Goal: Check status: Check status

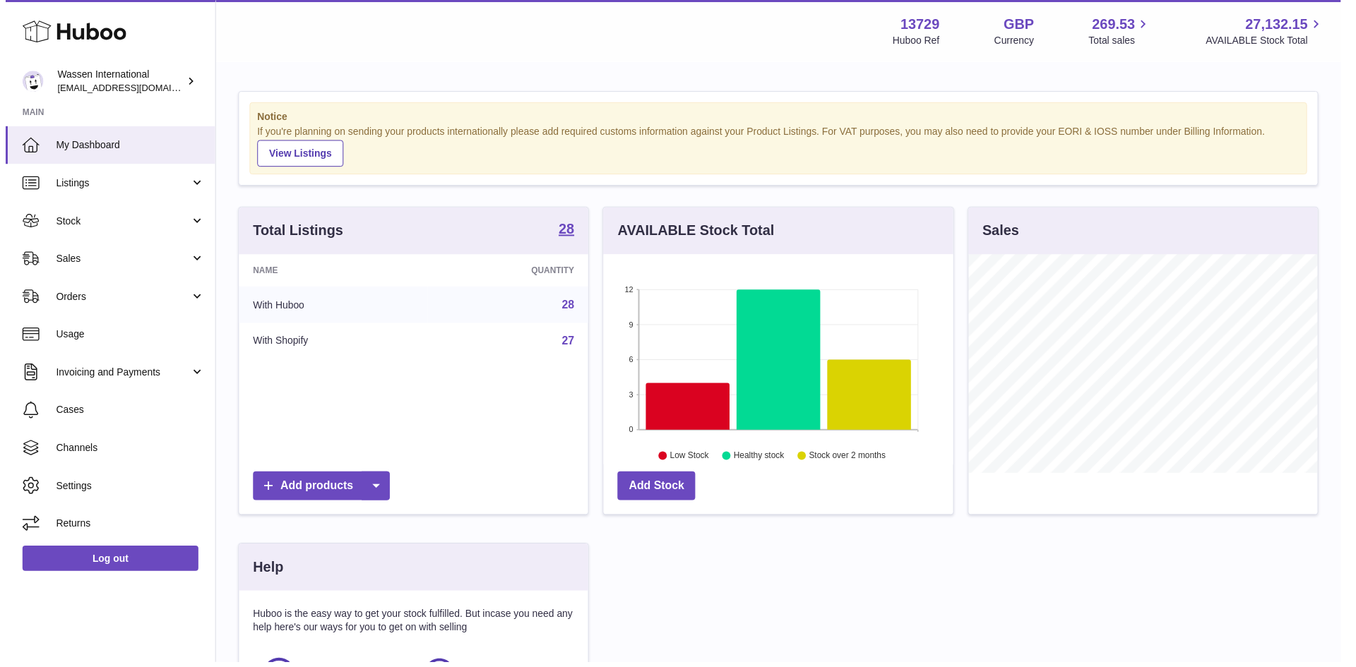
scroll to position [220, 356]
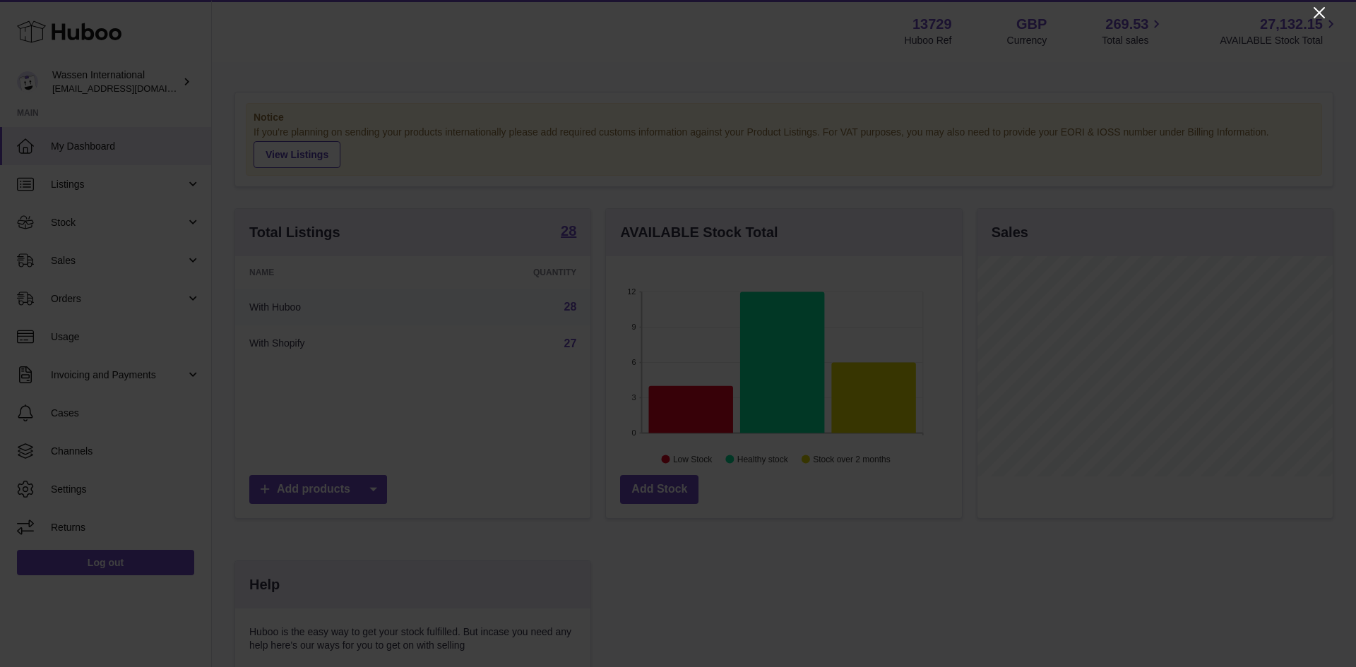
click at [1315, 13] on icon "Close" at bounding box center [1319, 12] width 17 height 17
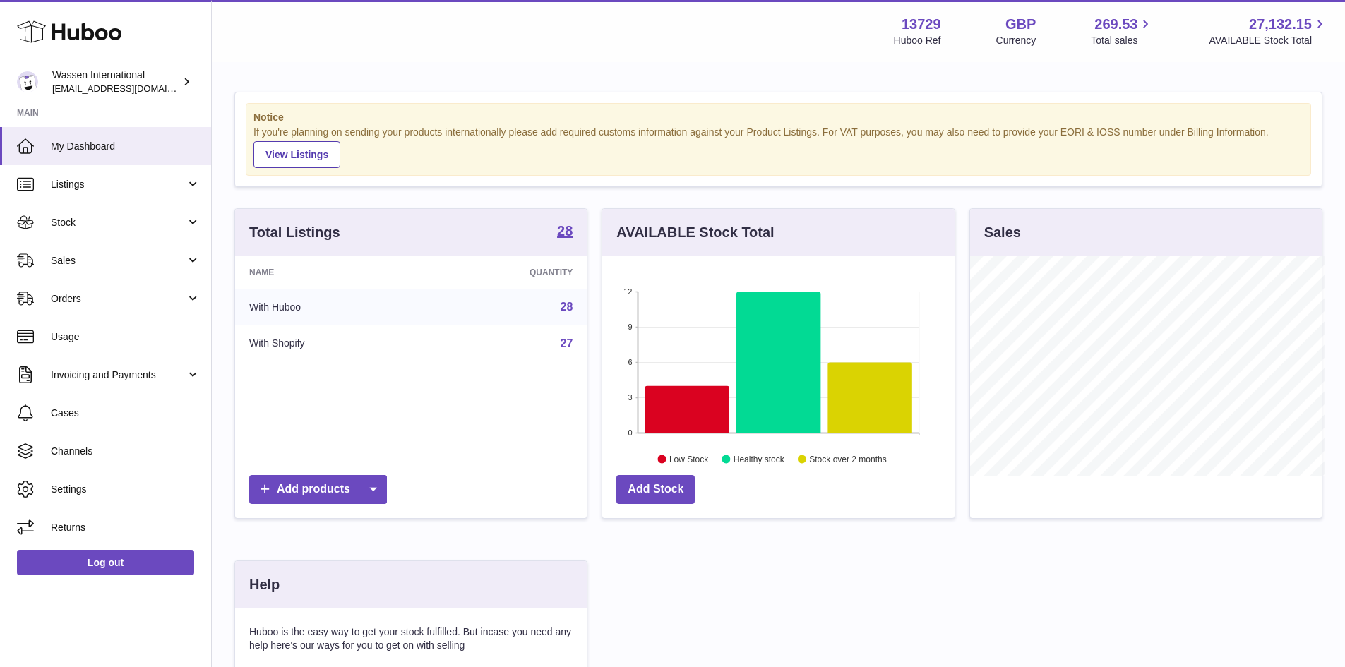
scroll to position [705963, 705831]
click at [695, 412] on icon at bounding box center [687, 409] width 84 height 47
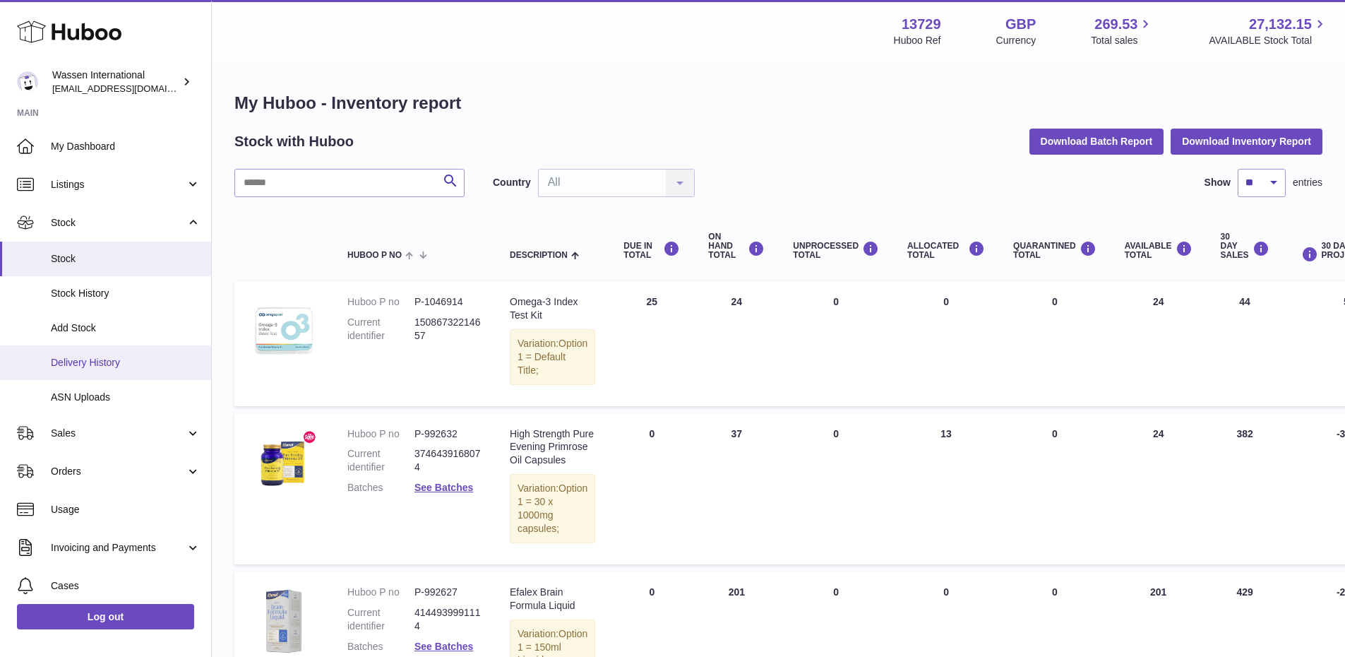
click at [115, 361] on span "Delivery History" at bounding box center [126, 362] width 150 height 13
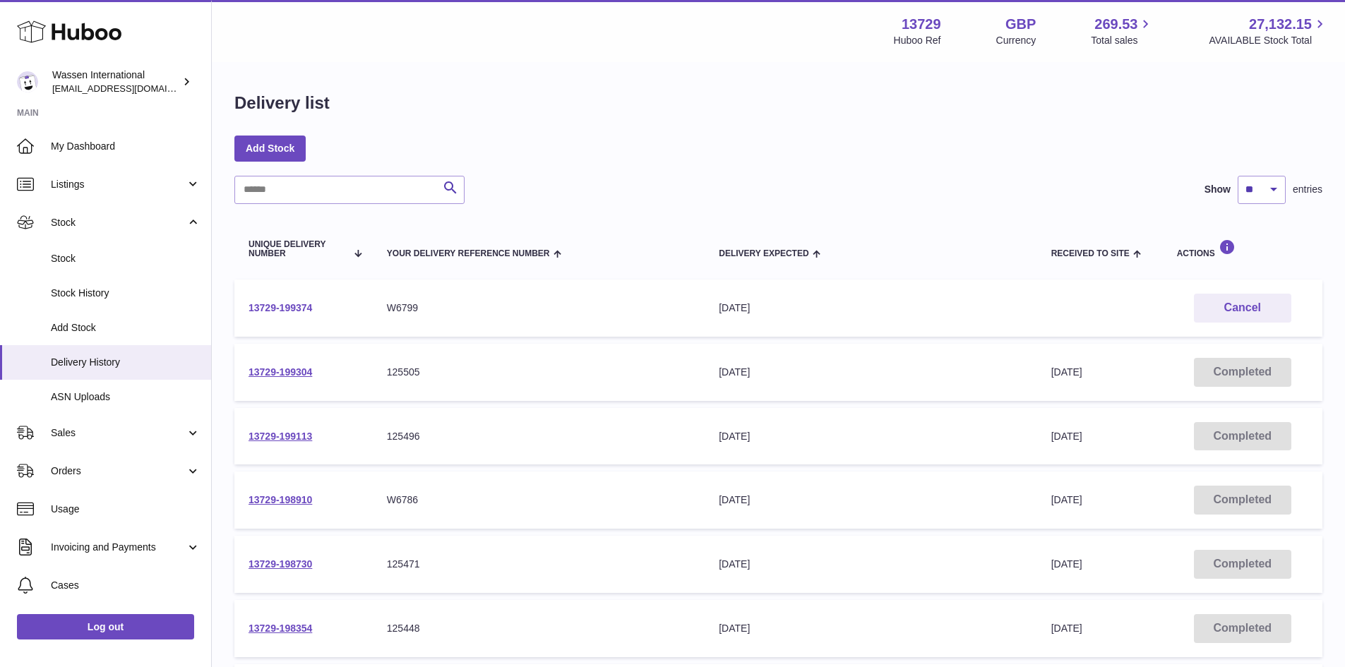
click at [281, 309] on link "13729-199374" at bounding box center [281, 307] width 64 height 11
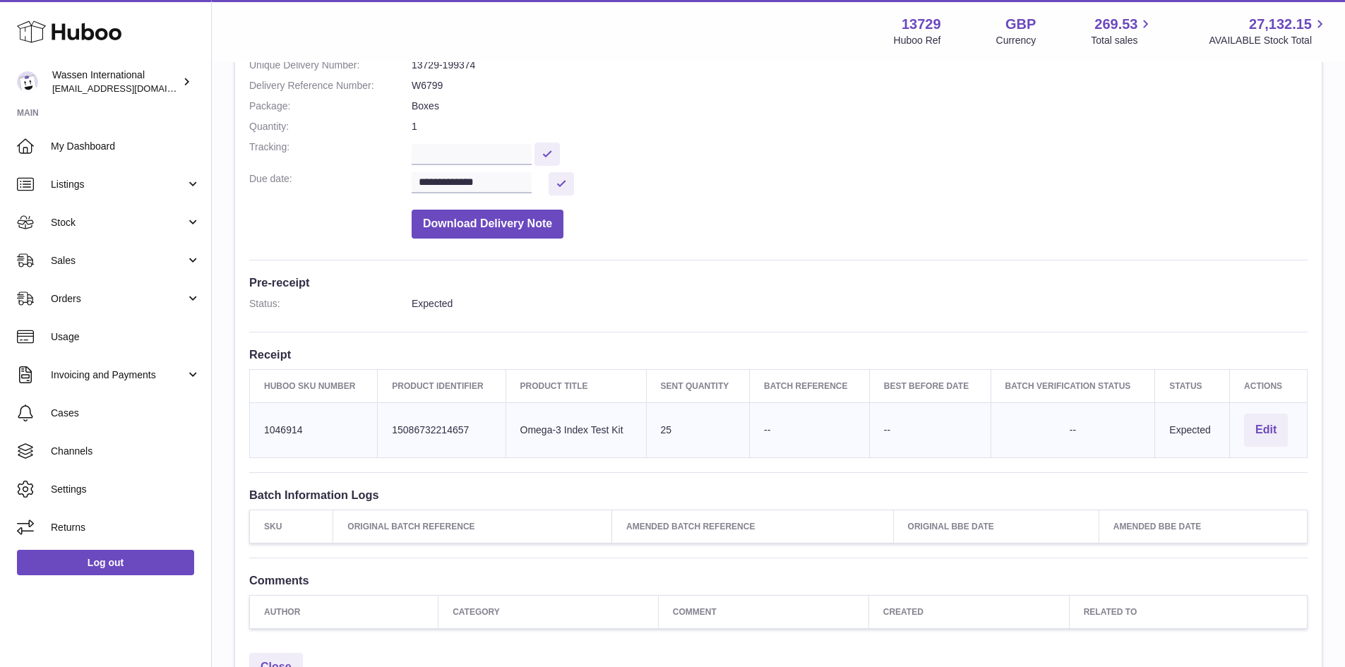
scroll to position [212, 0]
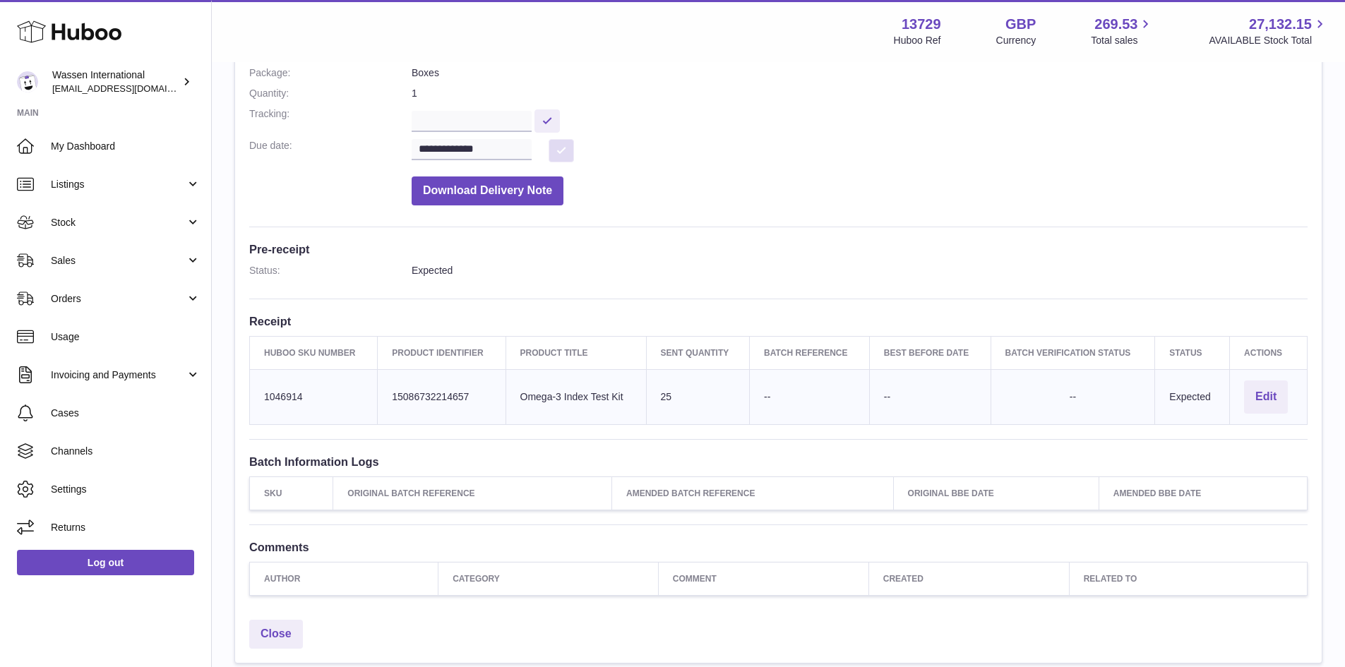
click at [561, 155] on button at bounding box center [561, 150] width 25 height 23
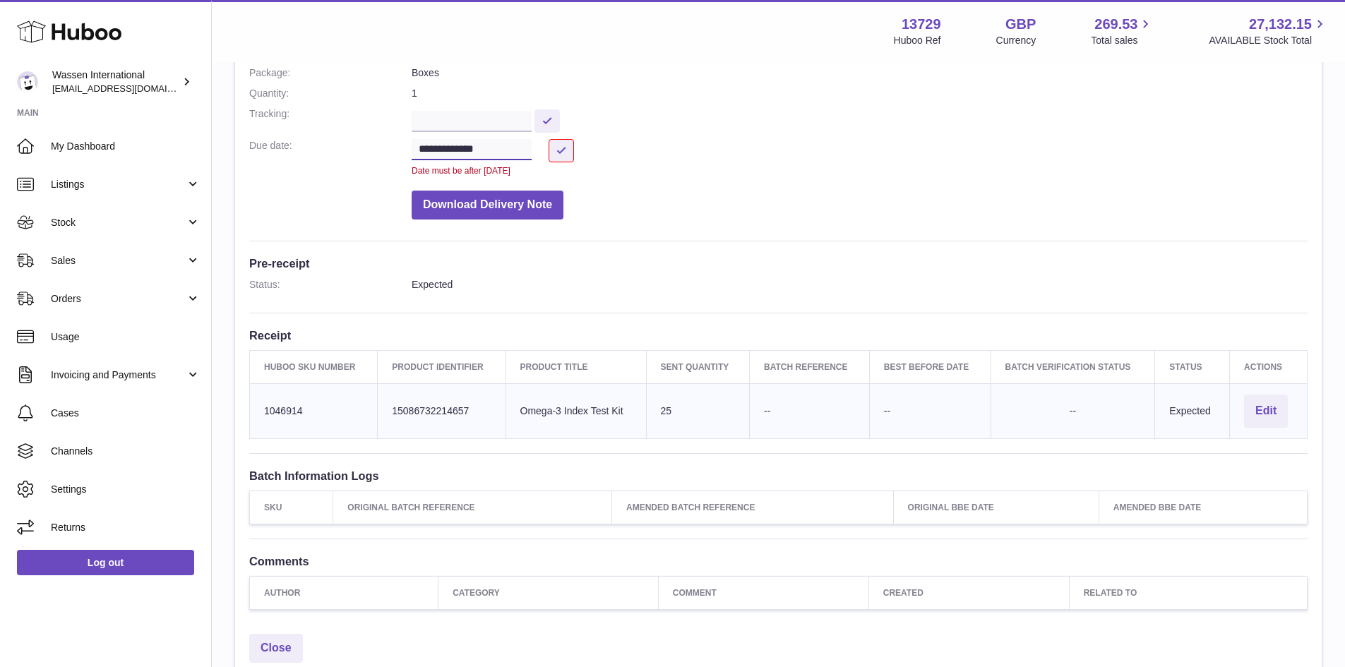
click at [423, 153] on input "**********" at bounding box center [472, 149] width 120 height 21
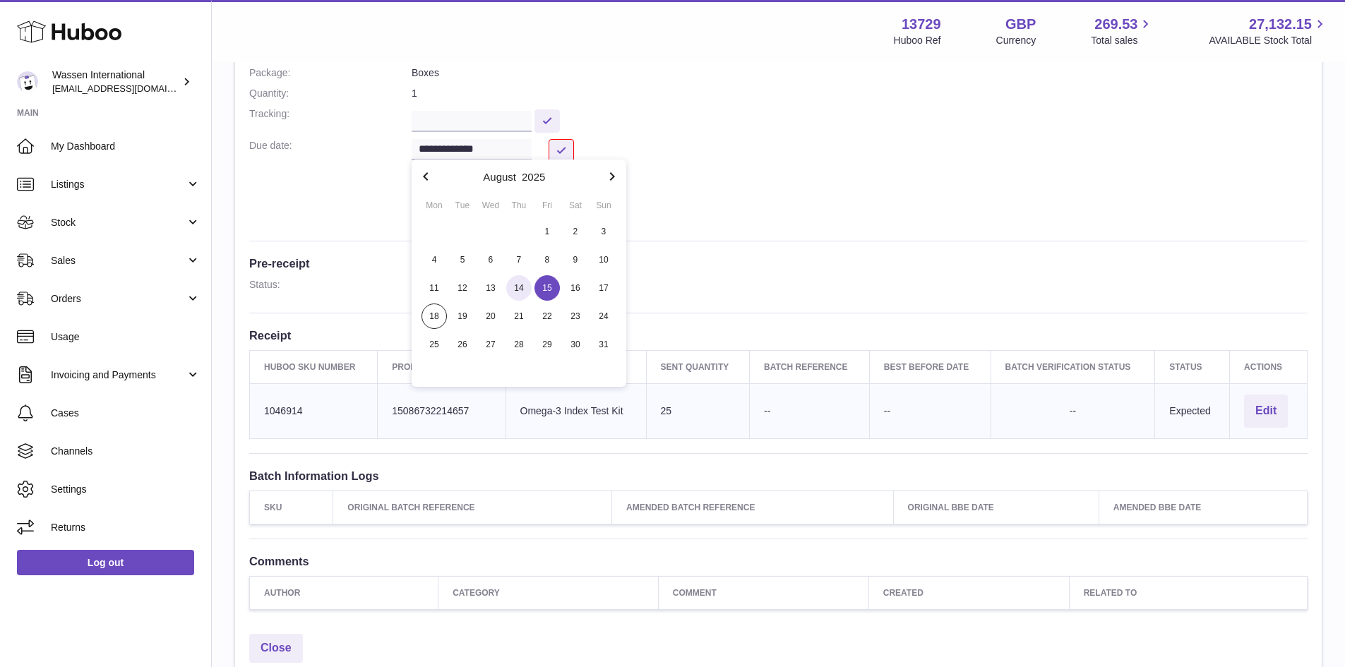
click at [517, 295] on span "14" at bounding box center [518, 287] width 25 height 25
type input "**********"
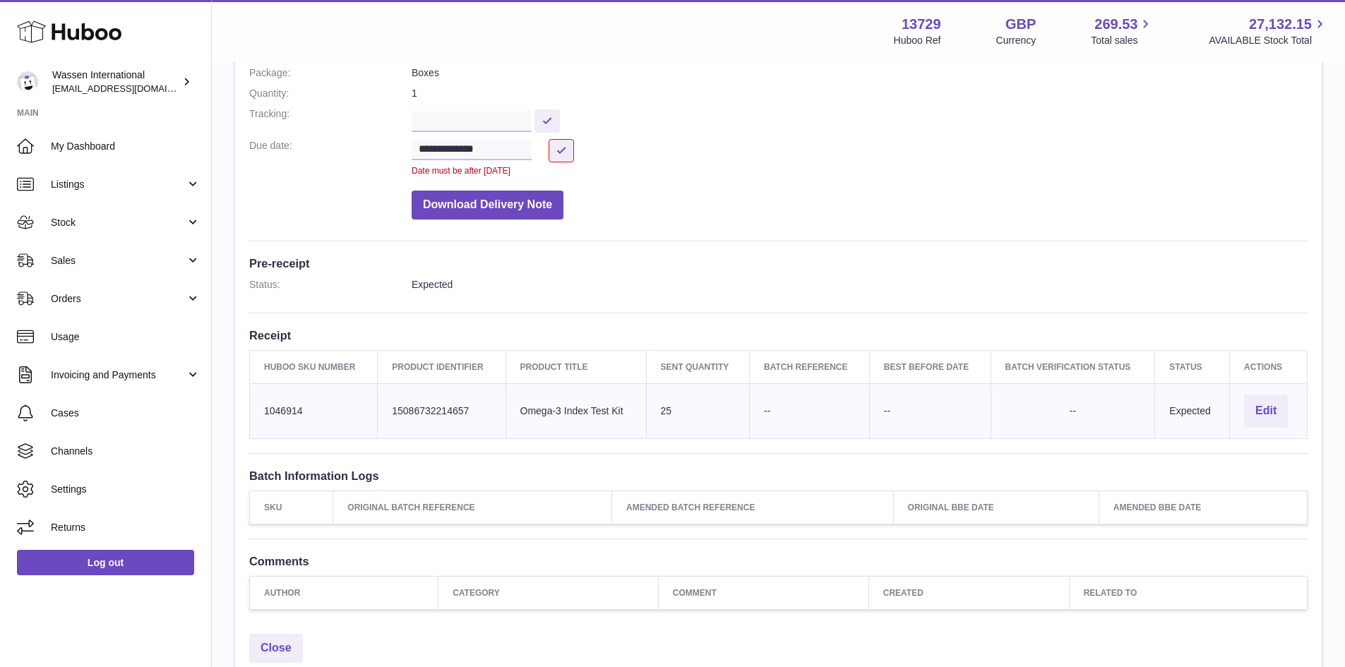
click at [671, 185] on dd "Download Delivery Note" at bounding box center [860, 202] width 896 height 36
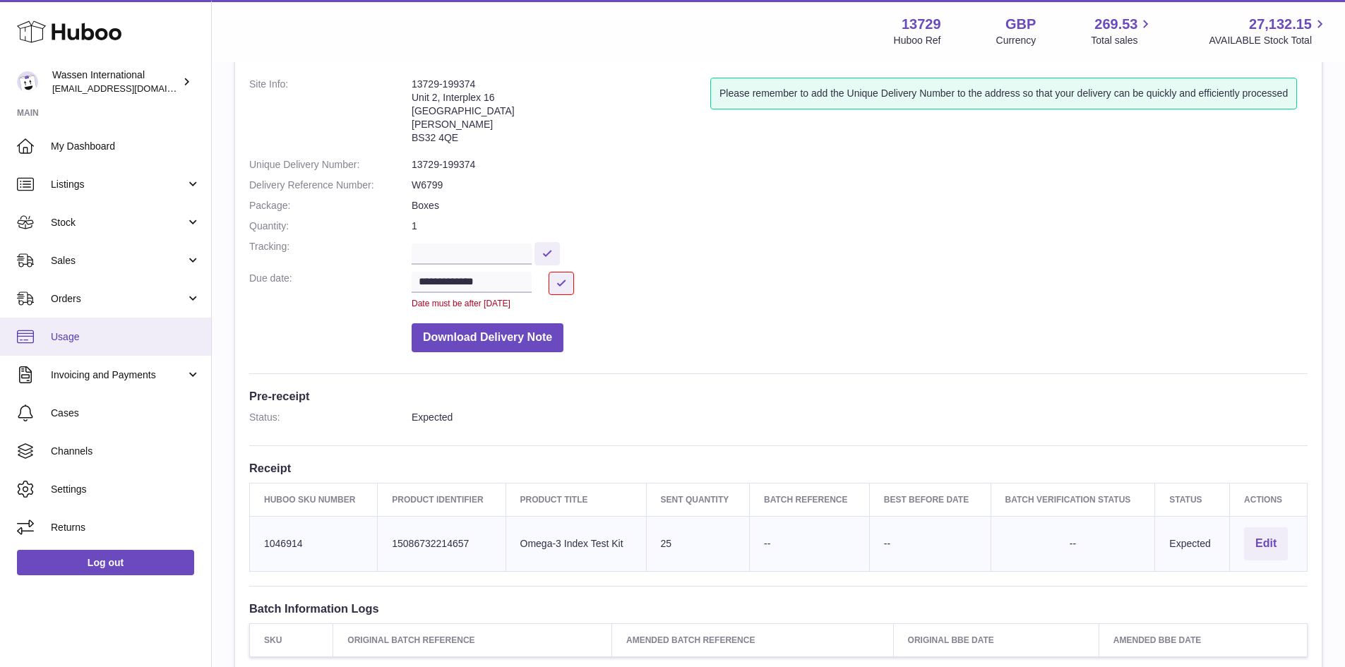
scroll to position [71, 0]
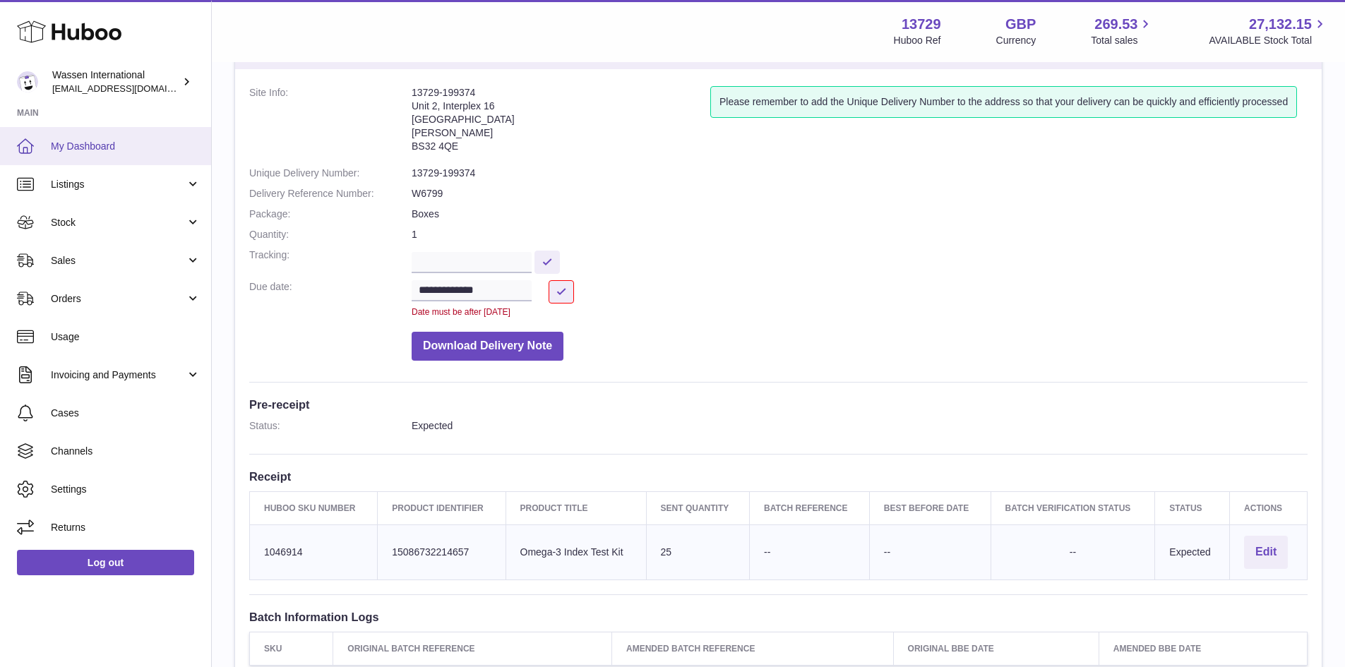
click at [98, 159] on link "My Dashboard" at bounding box center [105, 146] width 211 height 38
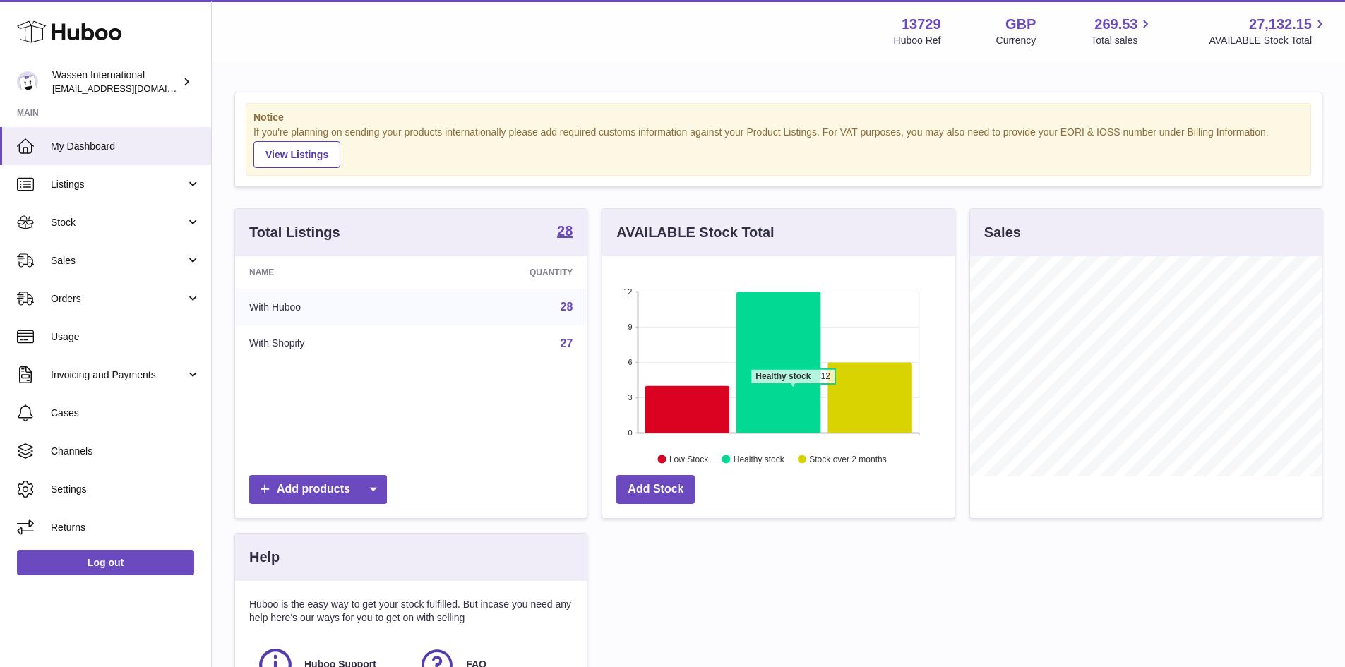
scroll to position [220, 352]
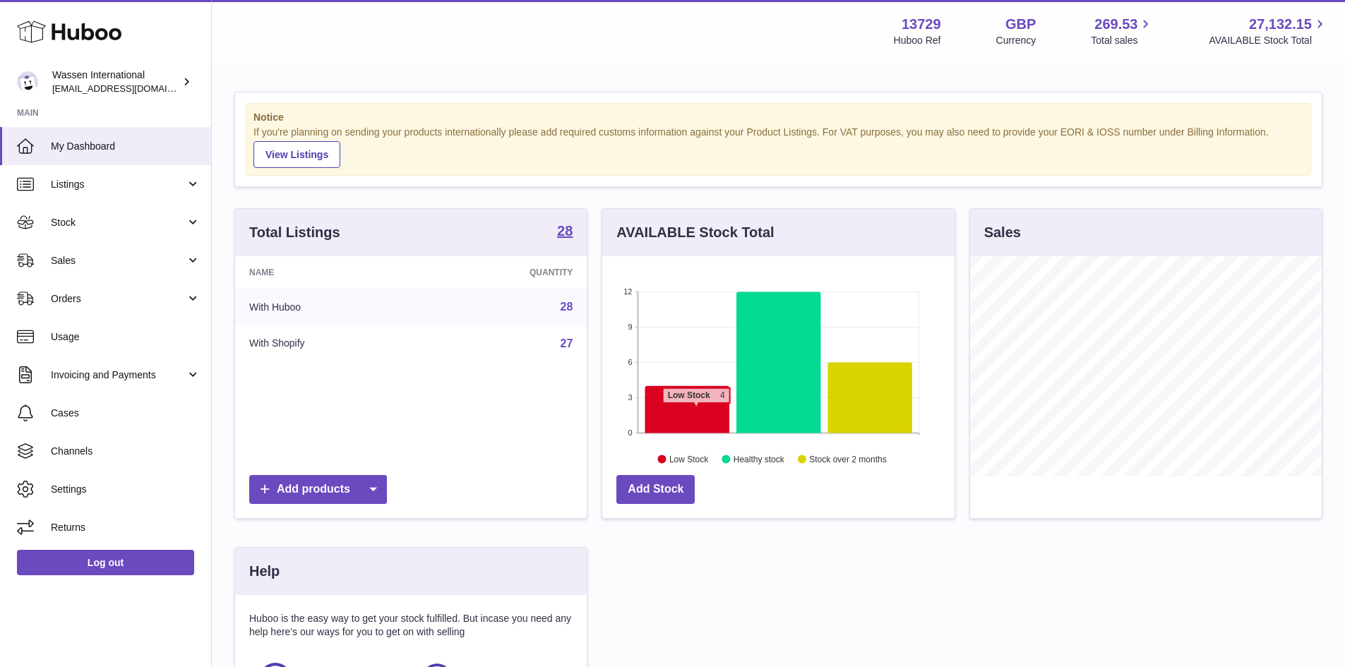
click at [696, 410] on icon at bounding box center [687, 409] width 84 height 47
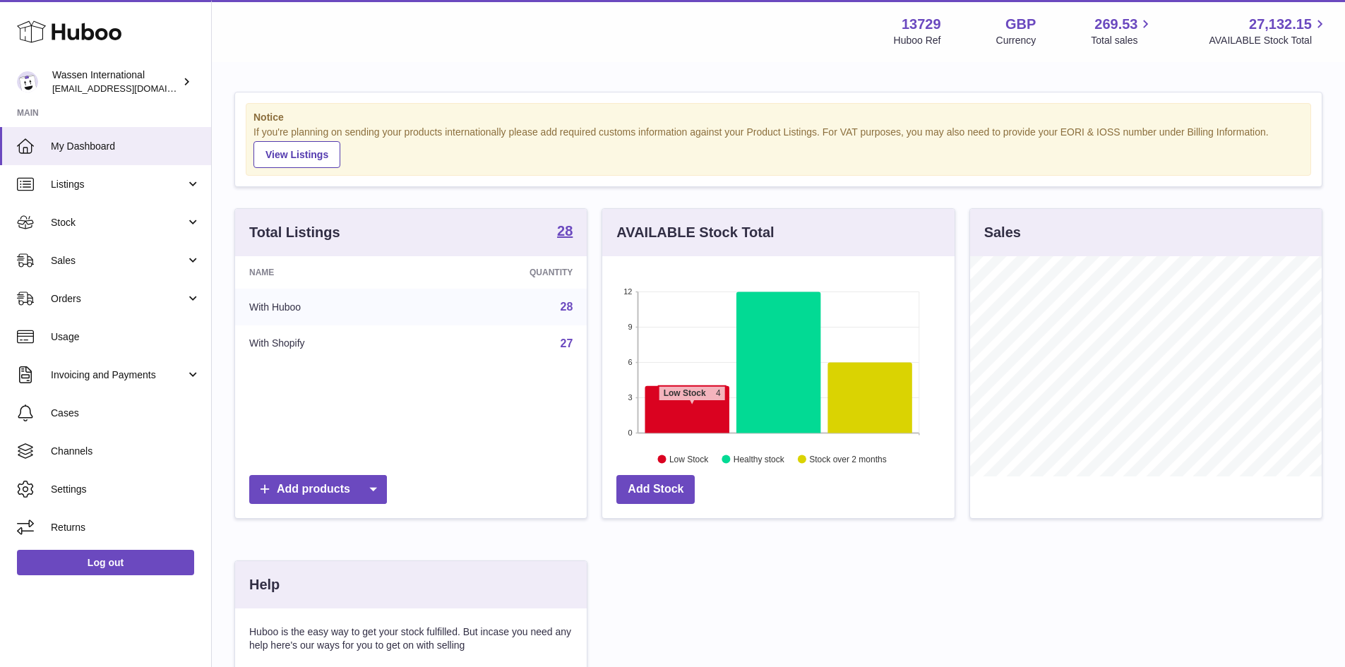
click at [691, 408] on icon at bounding box center [687, 409] width 84 height 47
click at [693, 418] on icon at bounding box center [687, 409] width 84 height 47
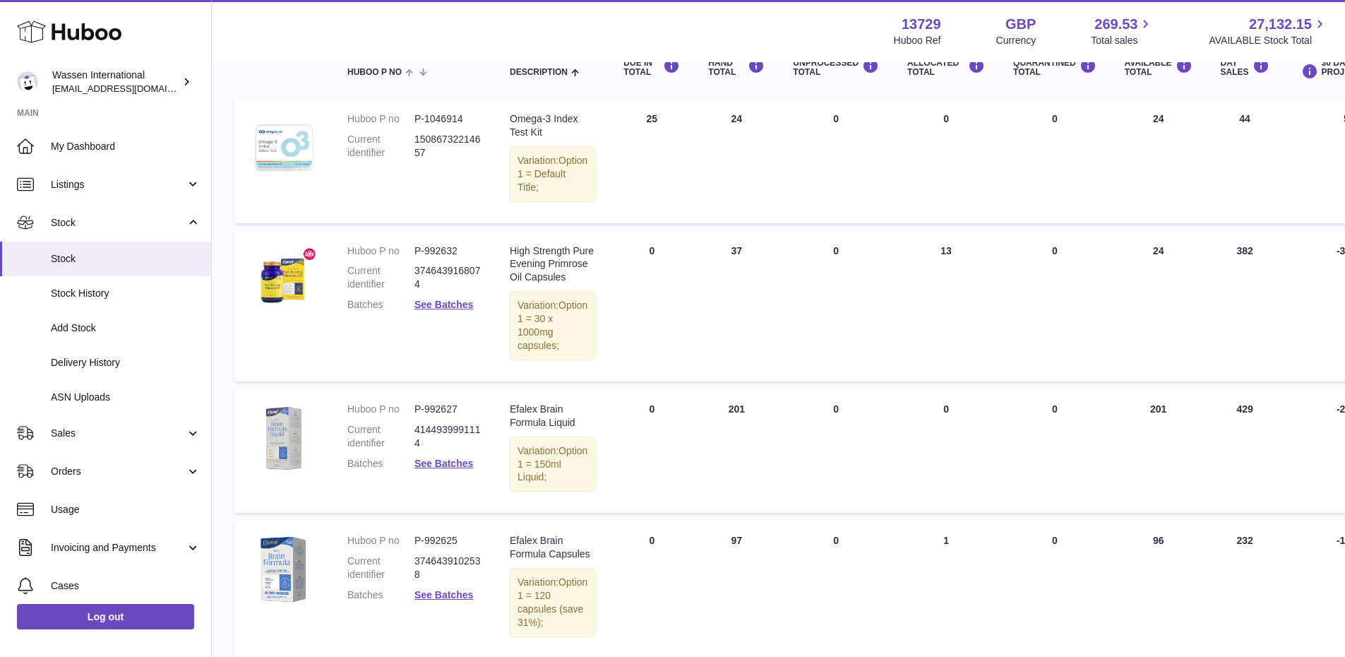
scroll to position [141, 0]
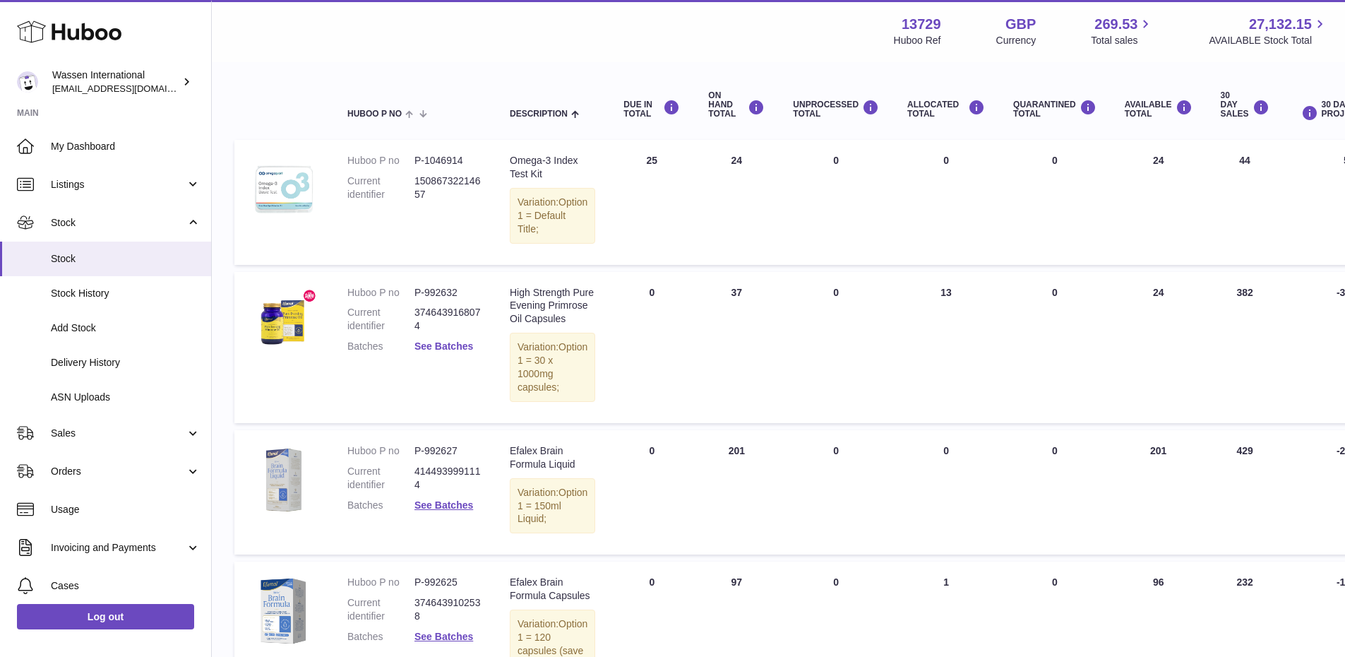
click at [443, 352] on link "See Batches" at bounding box center [444, 345] width 59 height 11
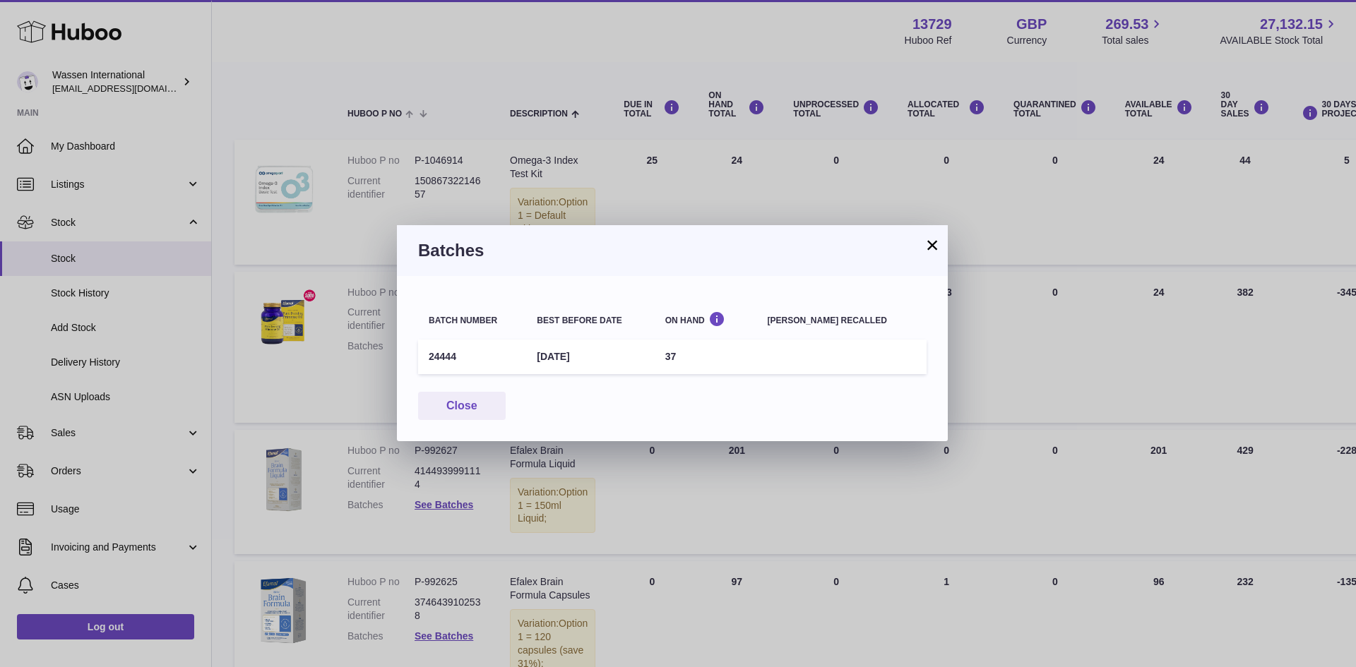
click at [931, 249] on button "×" at bounding box center [932, 245] width 17 height 17
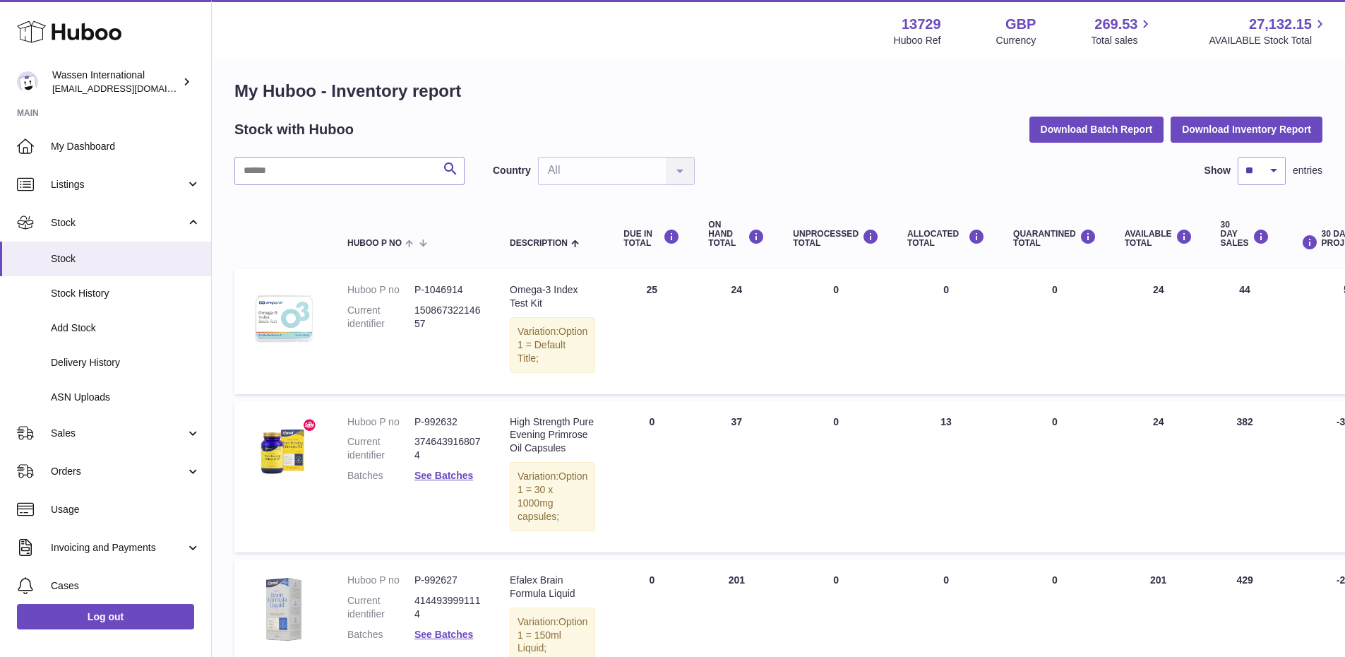
scroll to position [0, 0]
